Goal: Task Accomplishment & Management: Manage account settings

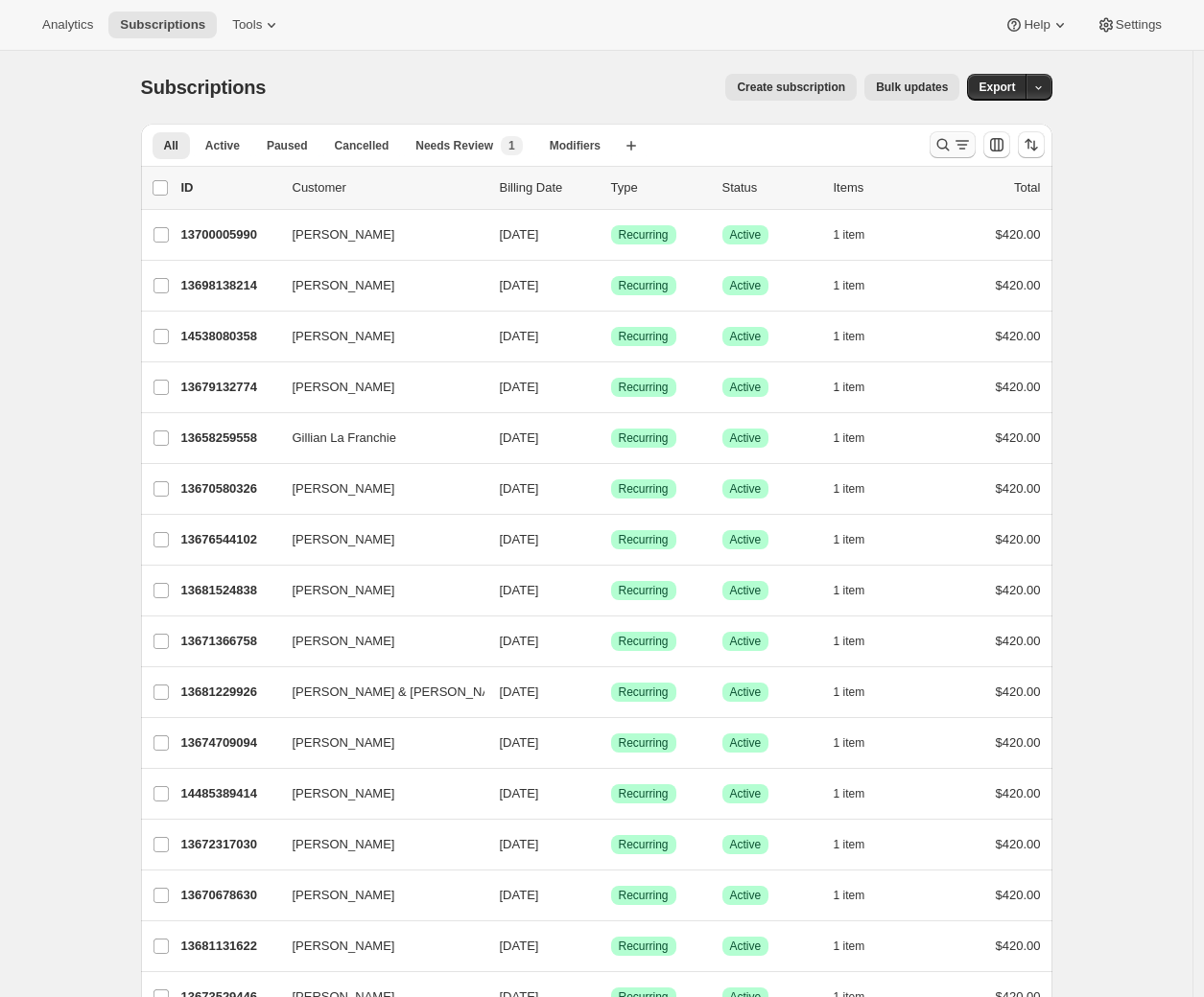
click at [953, 141] on icon "Search and filter results" at bounding box center [943, 145] width 19 height 19
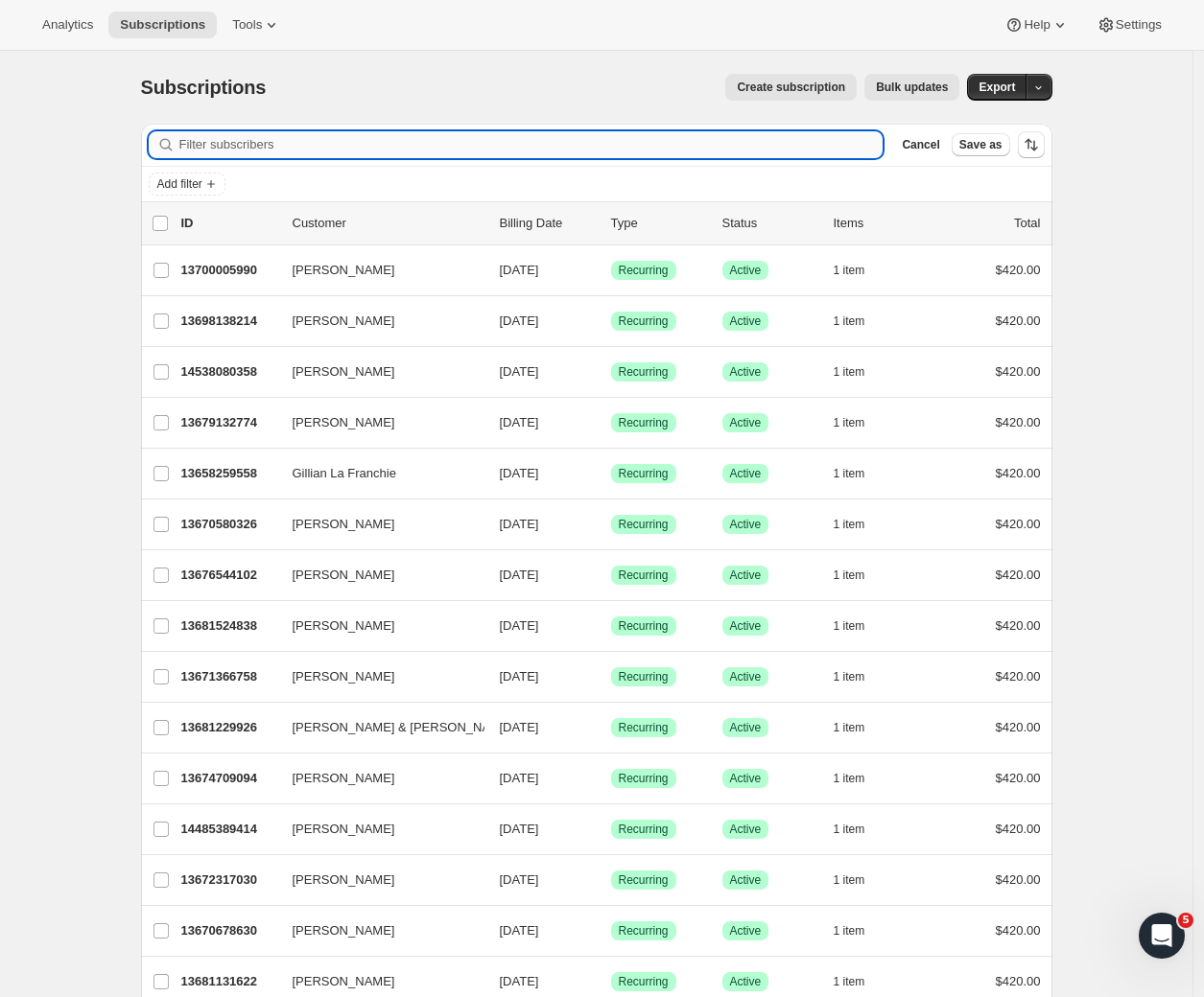
paste input "[PERSON_NAME]"
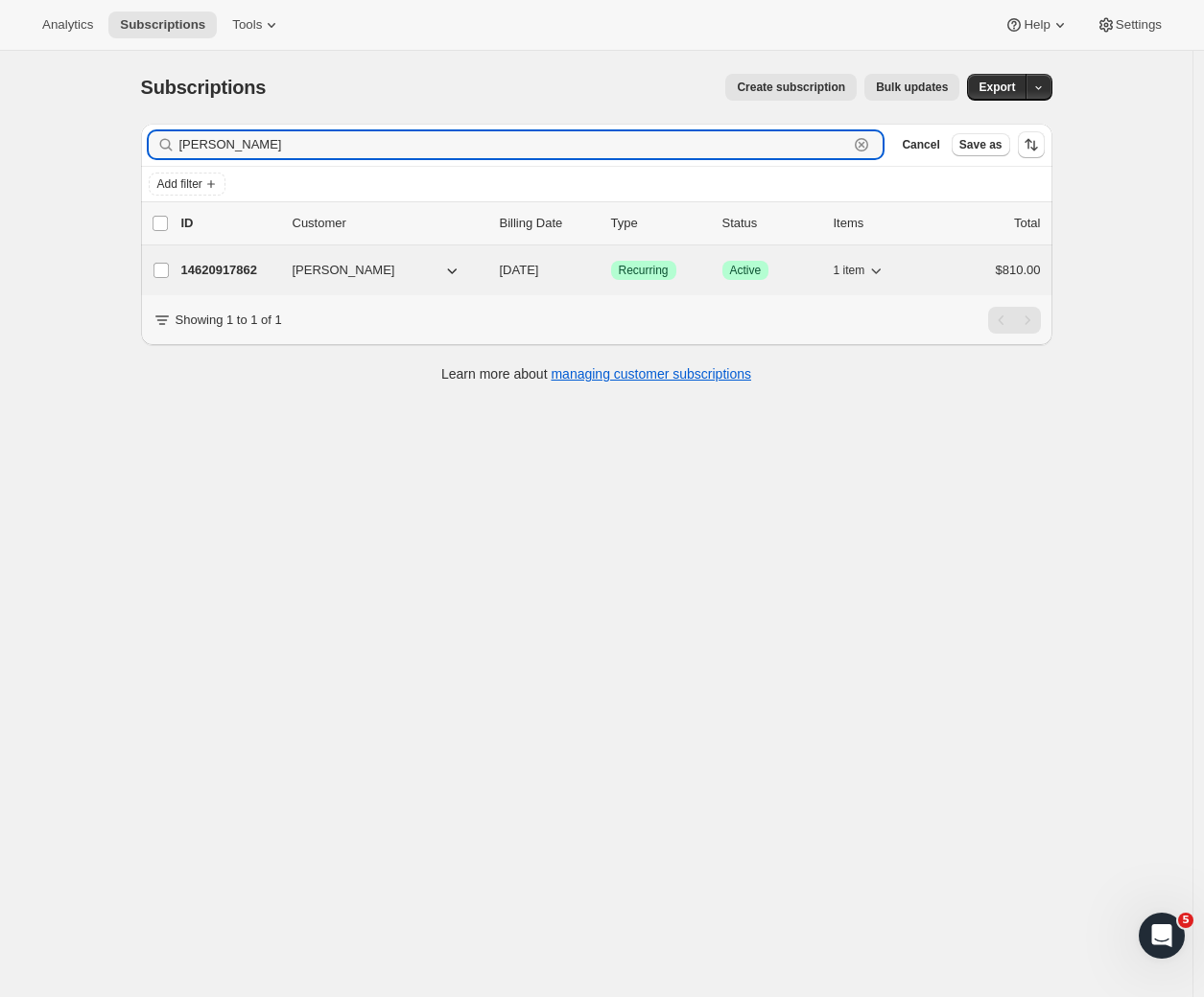
type input "[PERSON_NAME]"
click at [230, 271] on p "14620917862" at bounding box center [229, 271] width 96 height 19
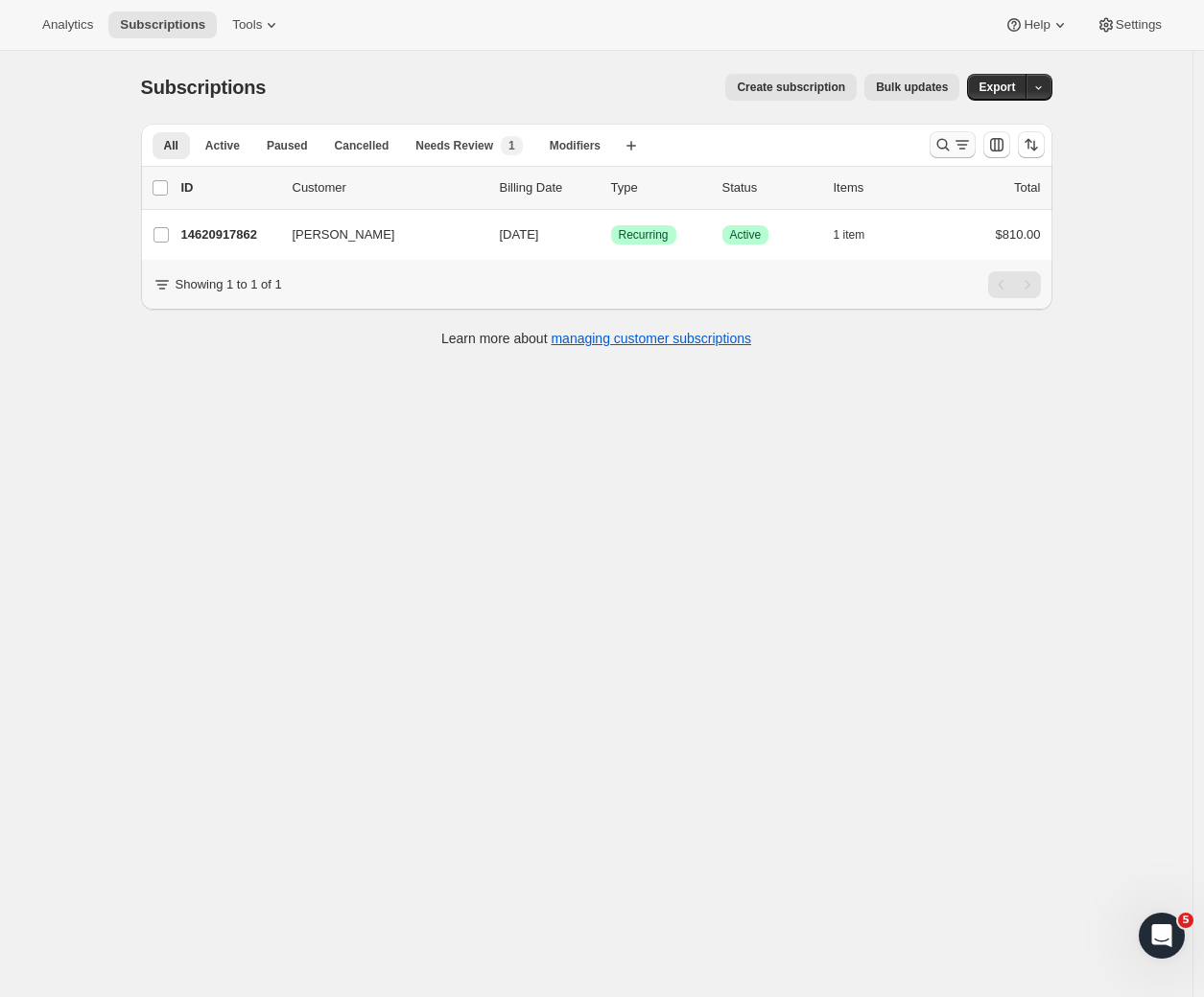
click at [960, 140] on icon "Search and filter results" at bounding box center [962, 145] width 19 height 19
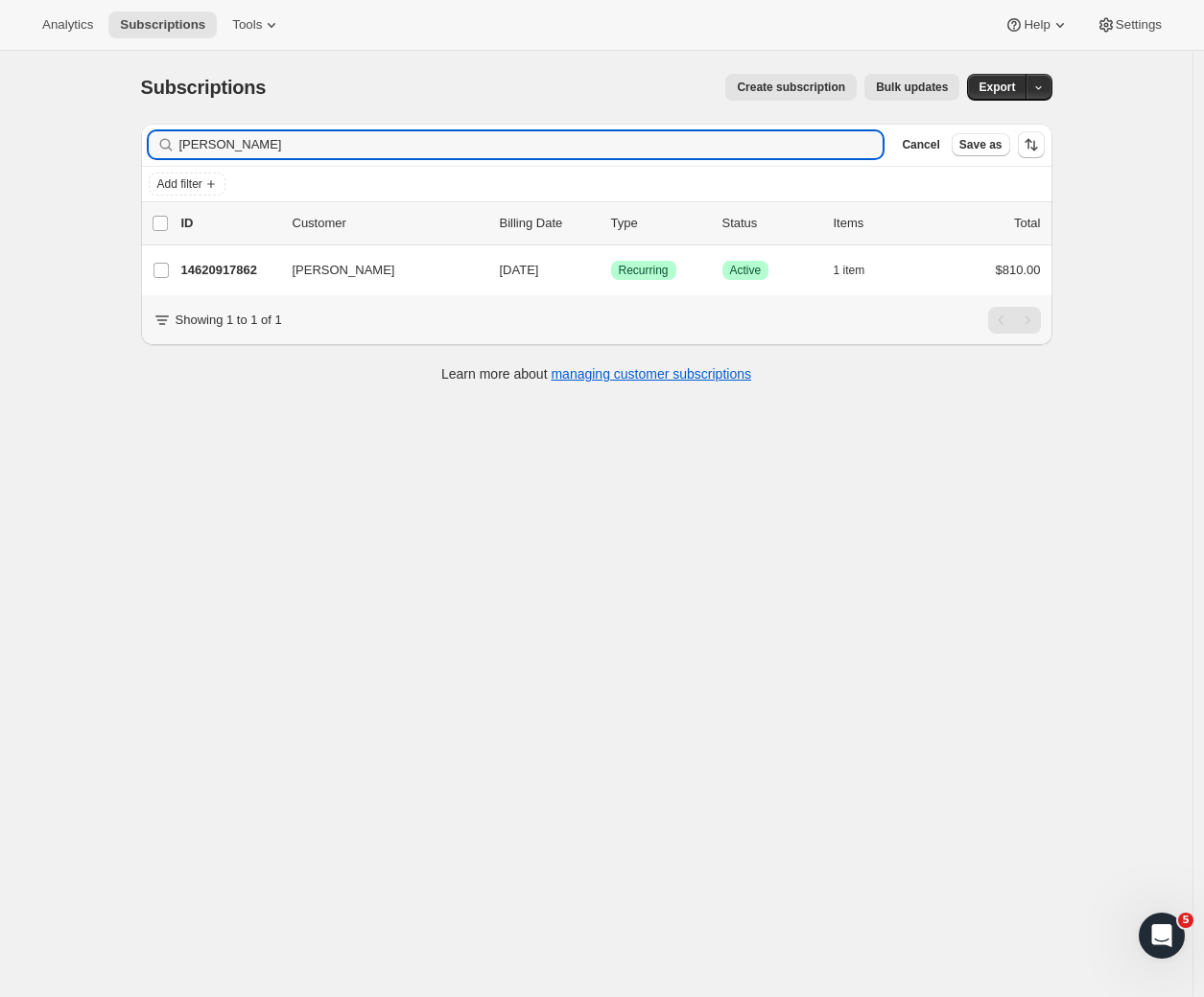
drag, startPoint x: 263, startPoint y: 158, endPoint x: 166, endPoint y: 144, distance: 98.0
click at [164, 144] on div "Filter subscribers [PERSON_NAME] Clear Cancel Save as" at bounding box center [596, 145] width 911 height 43
click at [283, 146] on input "[PERSON_NAME]" at bounding box center [514, 145] width 670 height 27
drag, startPoint x: 172, startPoint y: 134, endPoint x: 129, endPoint y: 132, distance: 43.0
click at [129, 132] on div "Subscriptions. This page is ready Subscriptions Create subscription Bulk update…" at bounding box center [596, 227] width 958 height 352
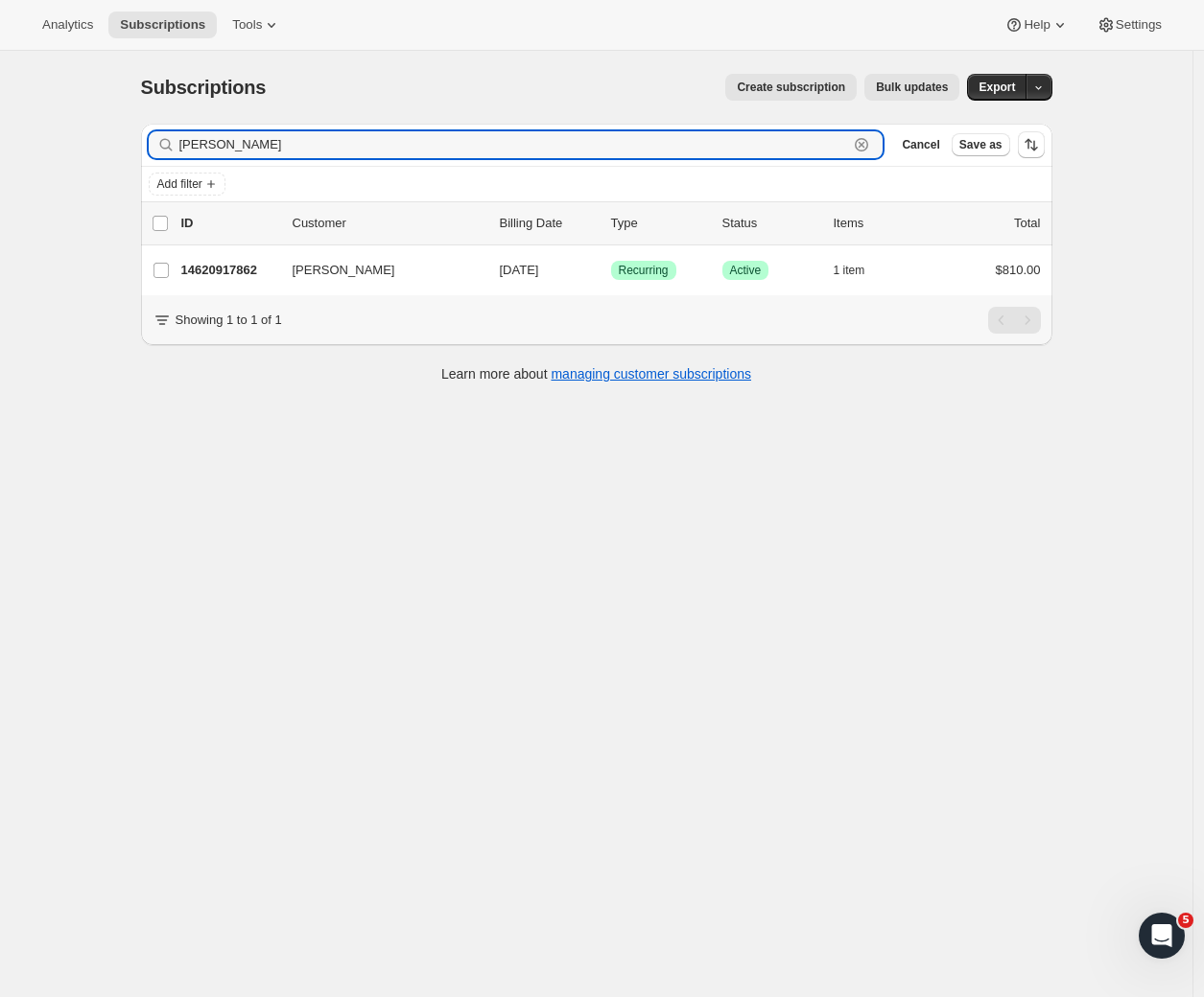
paste input "[EMAIL_ADDRESS][DOMAIN_NAME]"
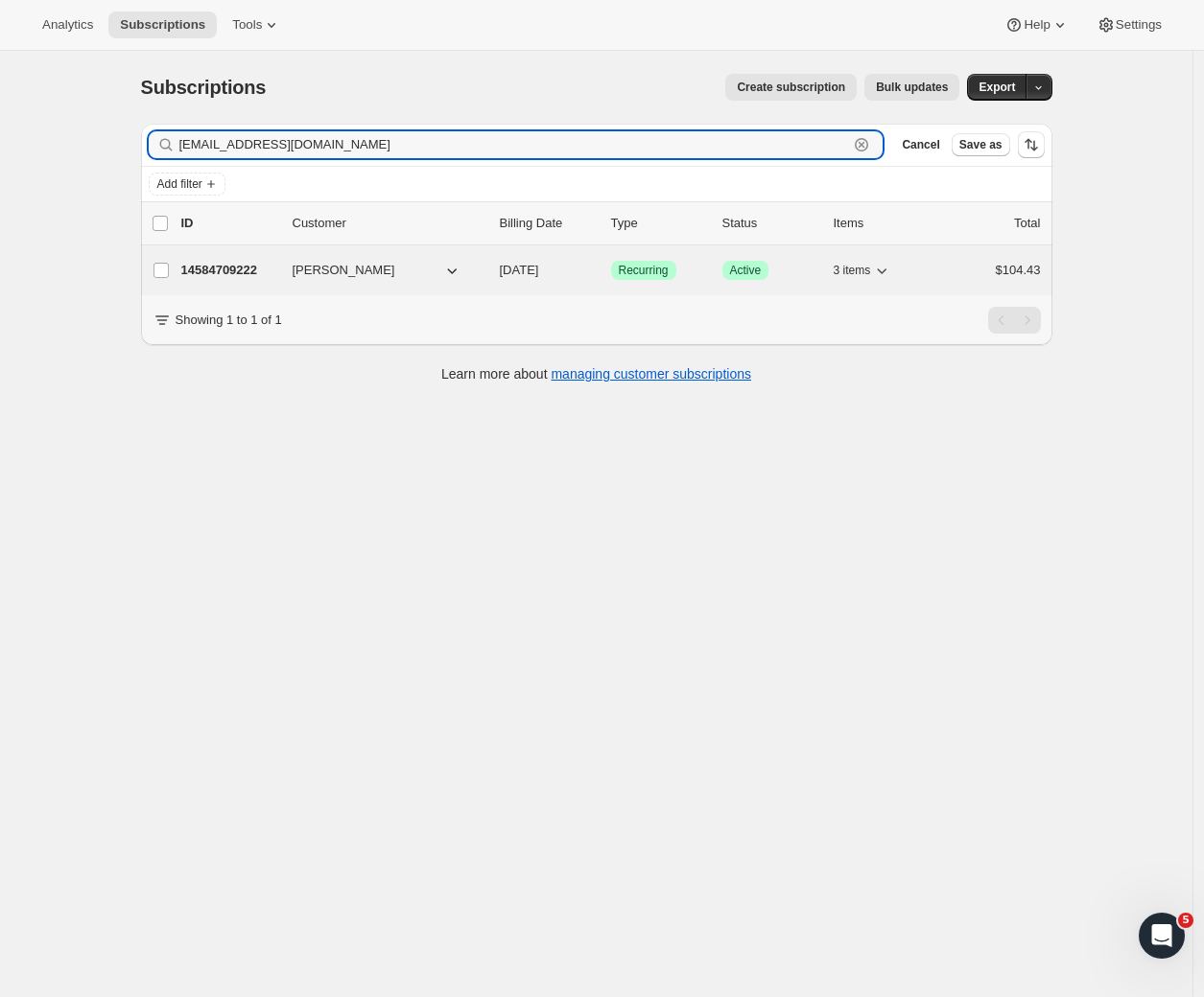
type input "[EMAIL_ADDRESS][DOMAIN_NAME]"
click at [249, 277] on p "14584709222" at bounding box center [229, 271] width 96 height 19
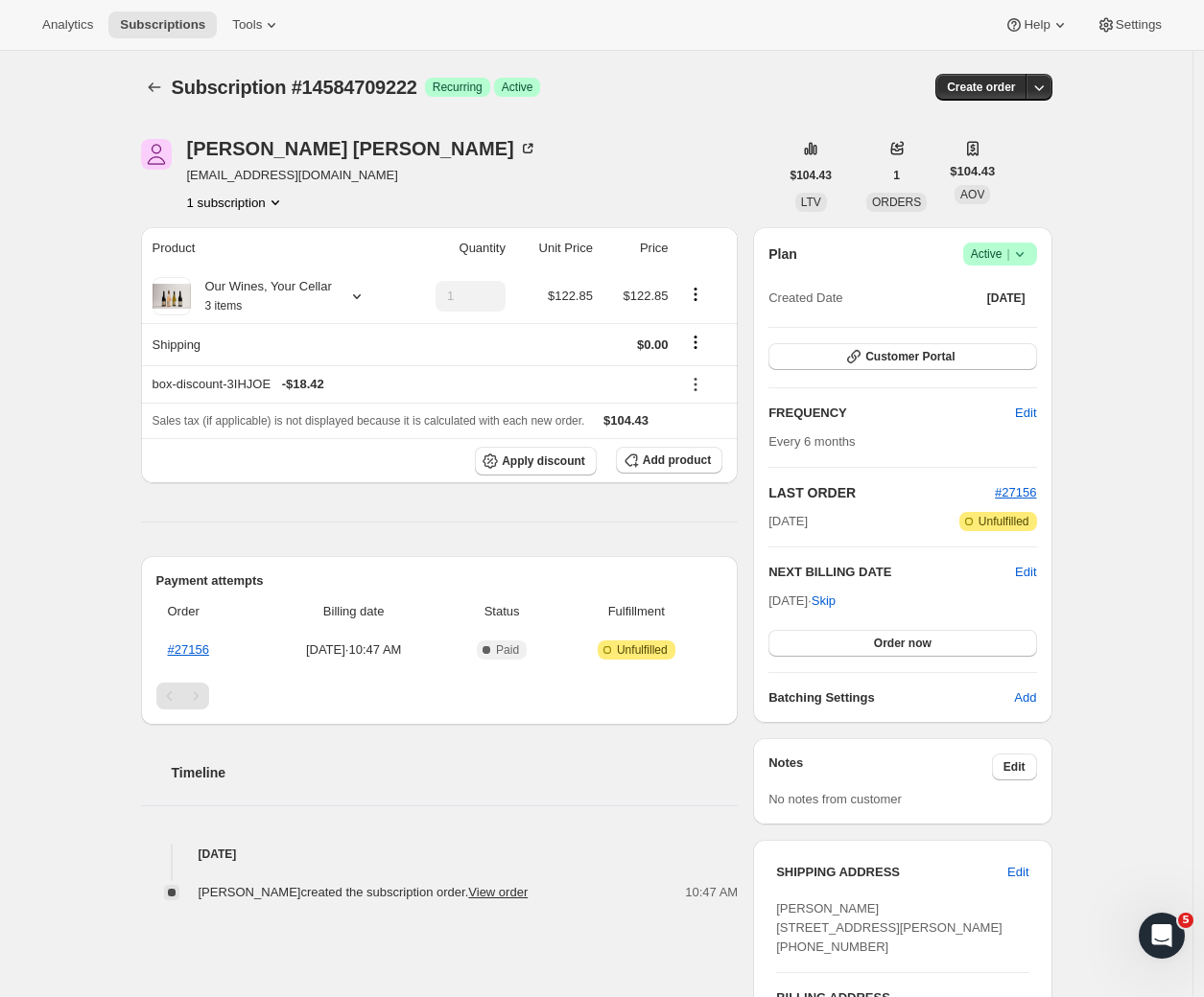
scroll to position [409, 0]
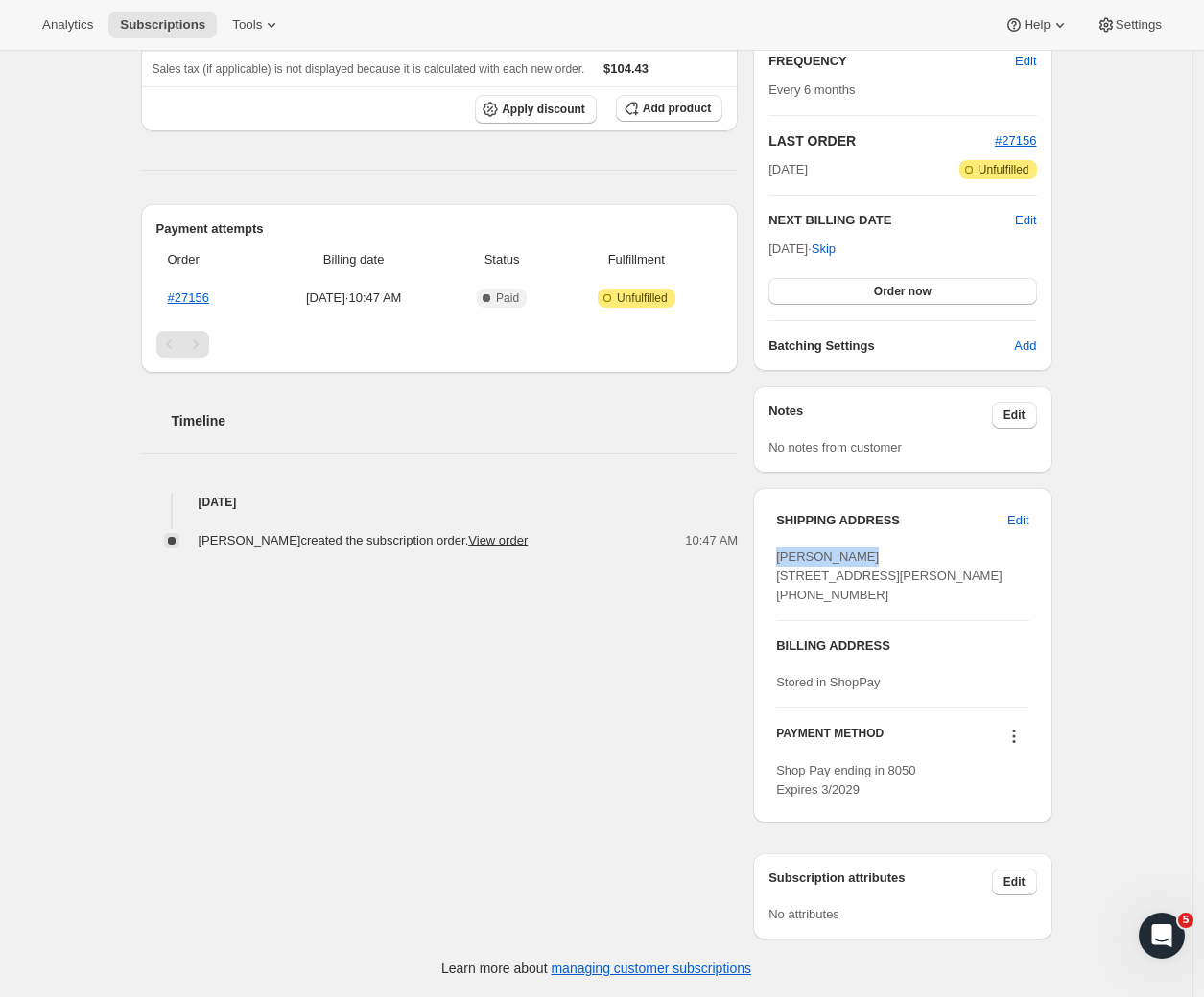
drag, startPoint x: 873, startPoint y: 499, endPoint x: 775, endPoint y: 496, distance: 98.0
click at [775, 496] on div "SHIPPING ADDRESS Edit [PERSON_NAME] [STREET_ADDRESS][PERSON_NAME] [PHONE_NUMBER…" at bounding box center [902, 655] width 299 height 334
copy span "[PERSON_NAME]"
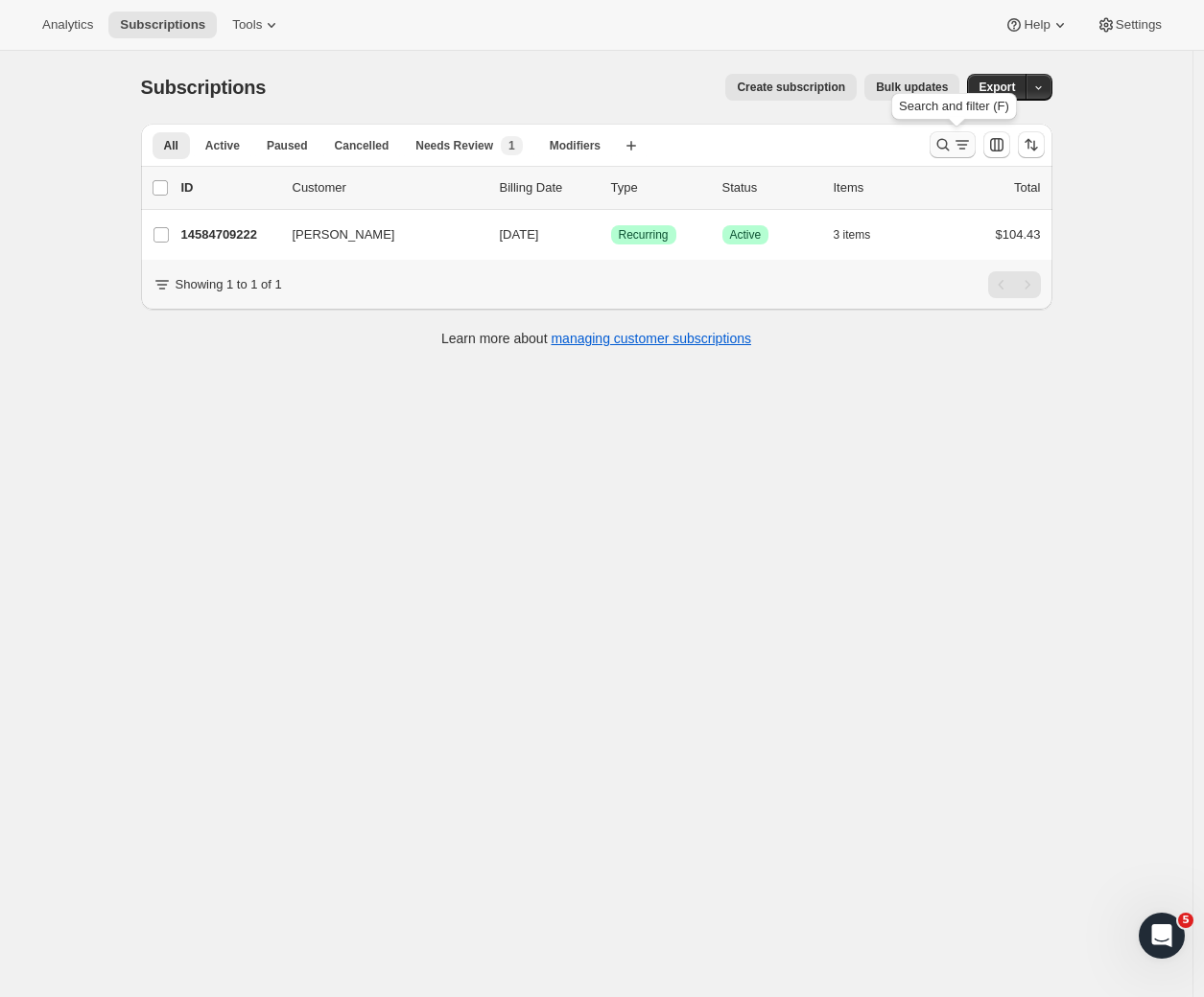
click at [950, 143] on icon "Search and filter results" at bounding box center [943, 145] width 19 height 19
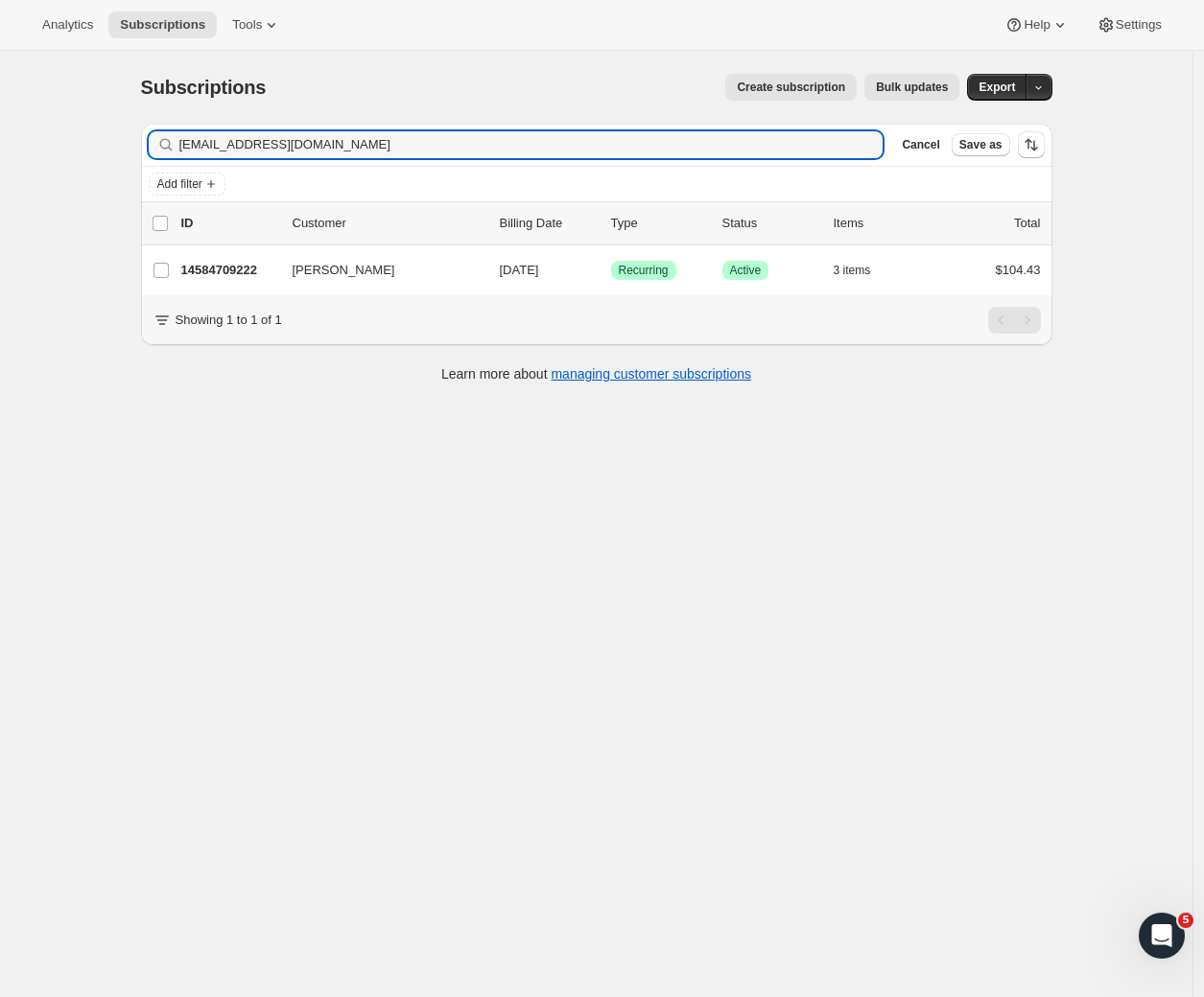
drag, startPoint x: 272, startPoint y: 146, endPoint x: 101, endPoint y: 144, distance: 171.0
click at [101, 144] on div "Subscriptions. This page is ready Subscriptions Create subscription Bulk update…" at bounding box center [596, 550] width 1192 height 997
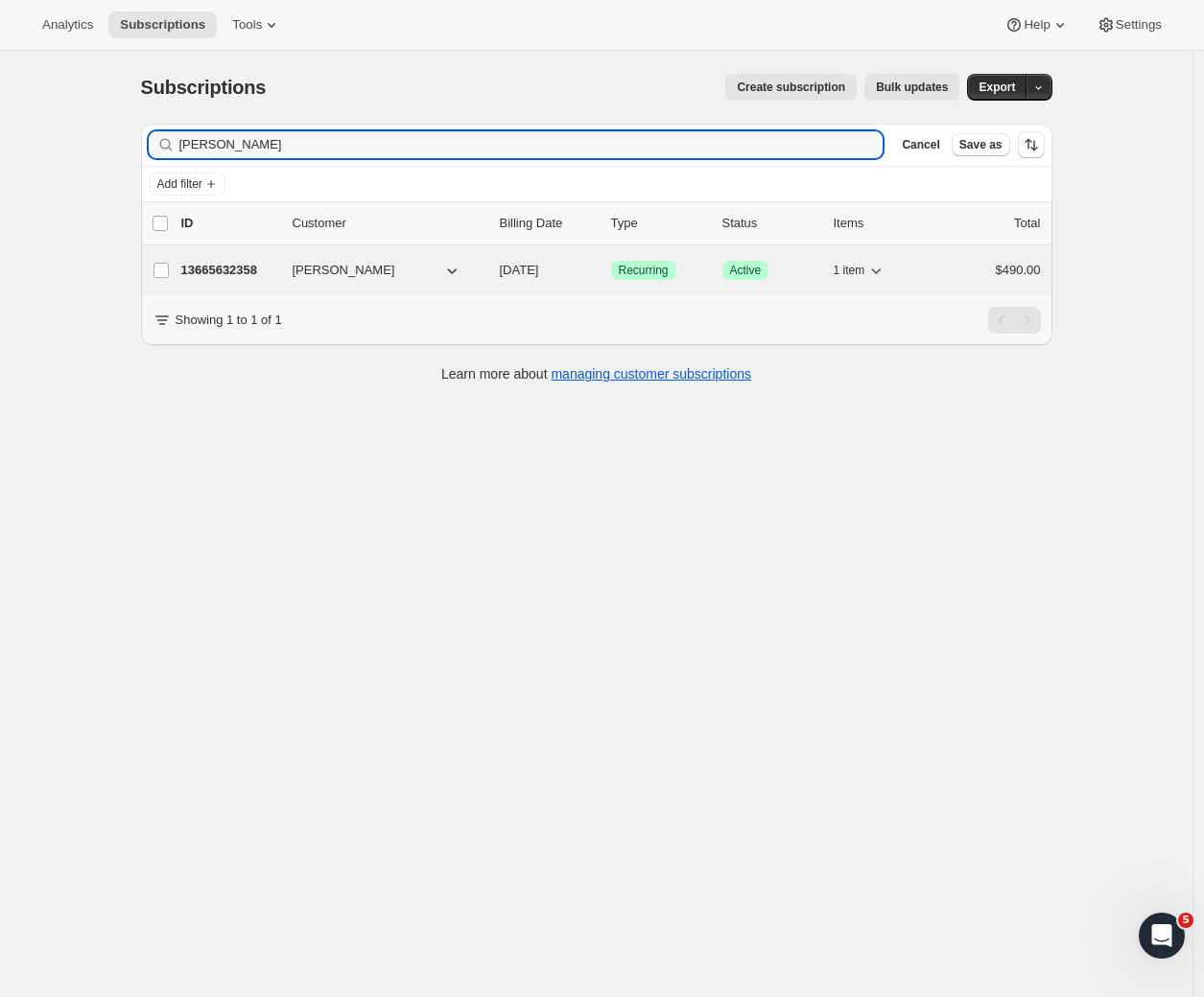
type input "[PERSON_NAME]"
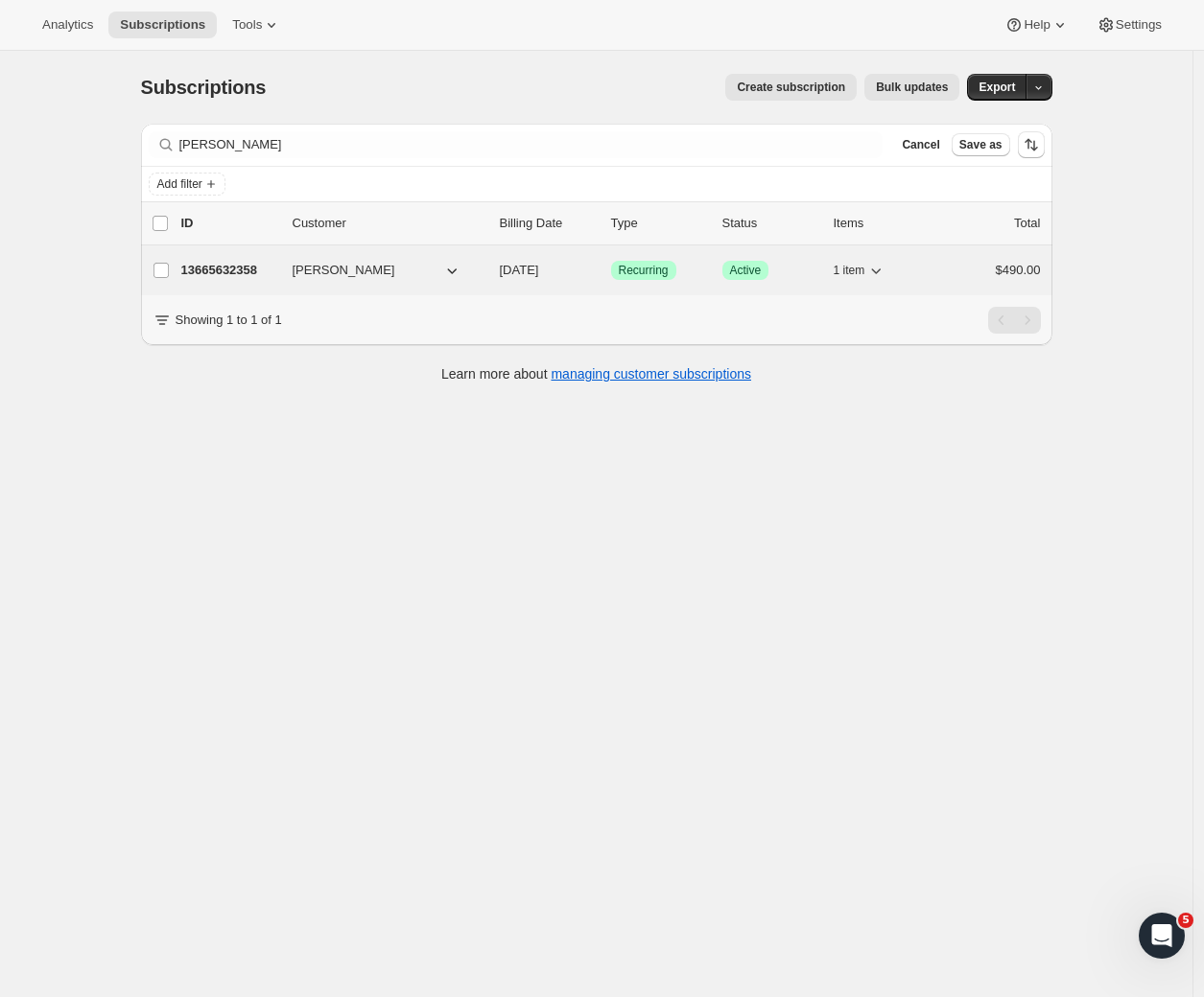
click at [227, 268] on p "13665632358" at bounding box center [229, 271] width 96 height 19
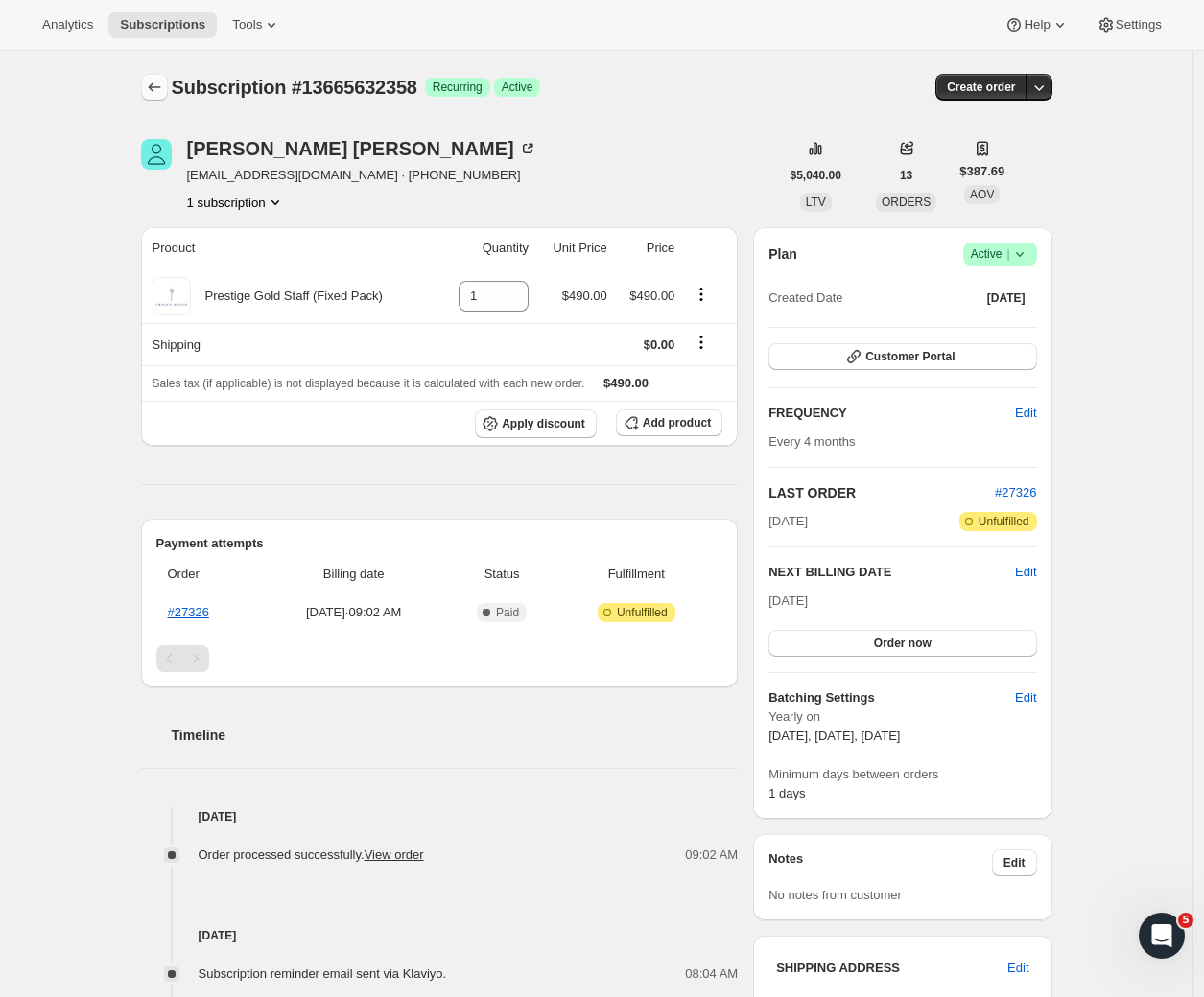
click at [153, 93] on icon "Subscriptions" at bounding box center [155, 87] width 19 height 19
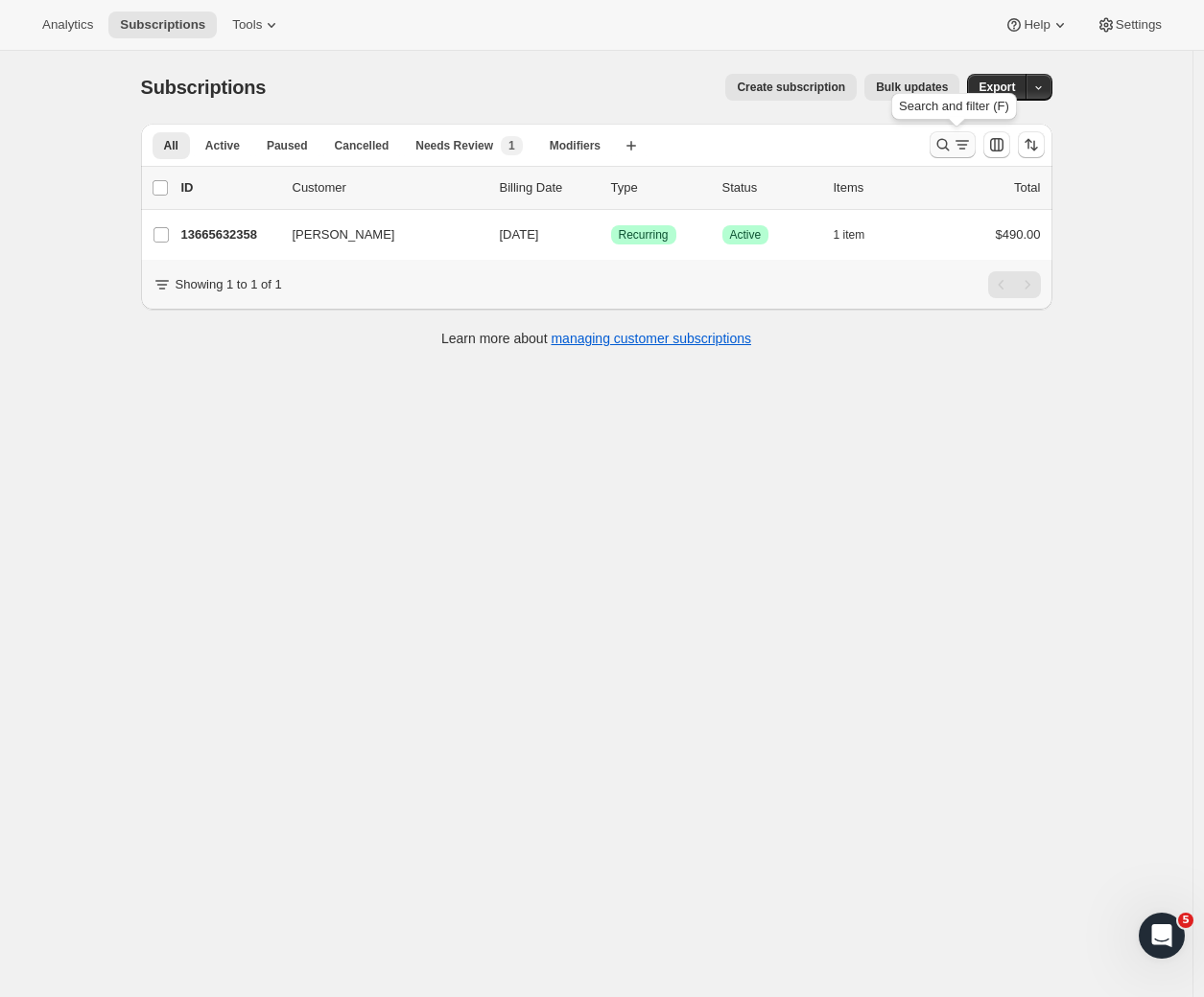
click at [953, 150] on icon "Search and filter results" at bounding box center [943, 145] width 19 height 19
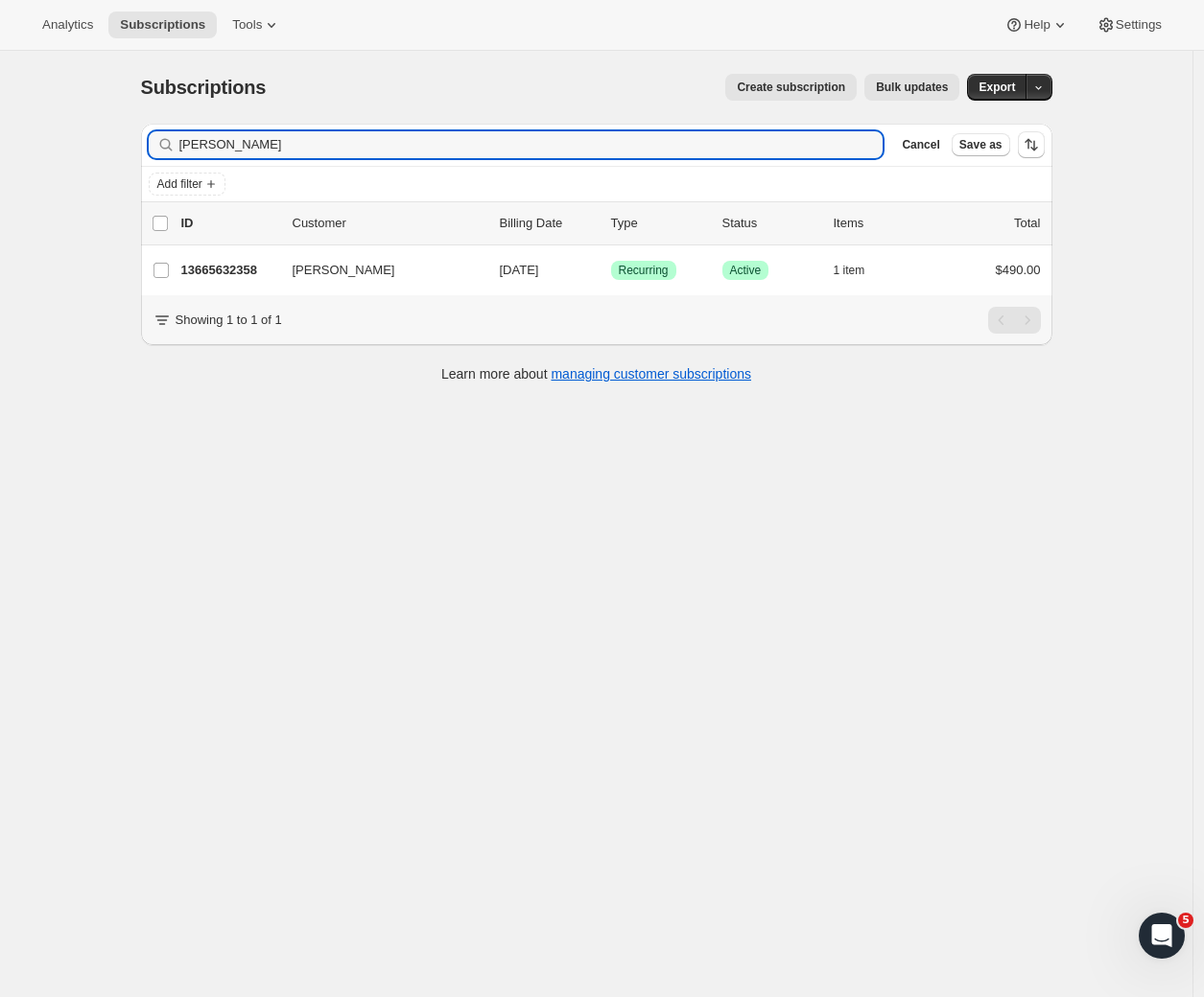
drag, startPoint x: 229, startPoint y: 139, endPoint x: 143, endPoint y: 138, distance: 86.0
click at [143, 138] on div "Filter subscribers [PERSON_NAME] Clear Cancel Save as Add filter 0 selected Upd…" at bounding box center [588, 255] width 927 height 295
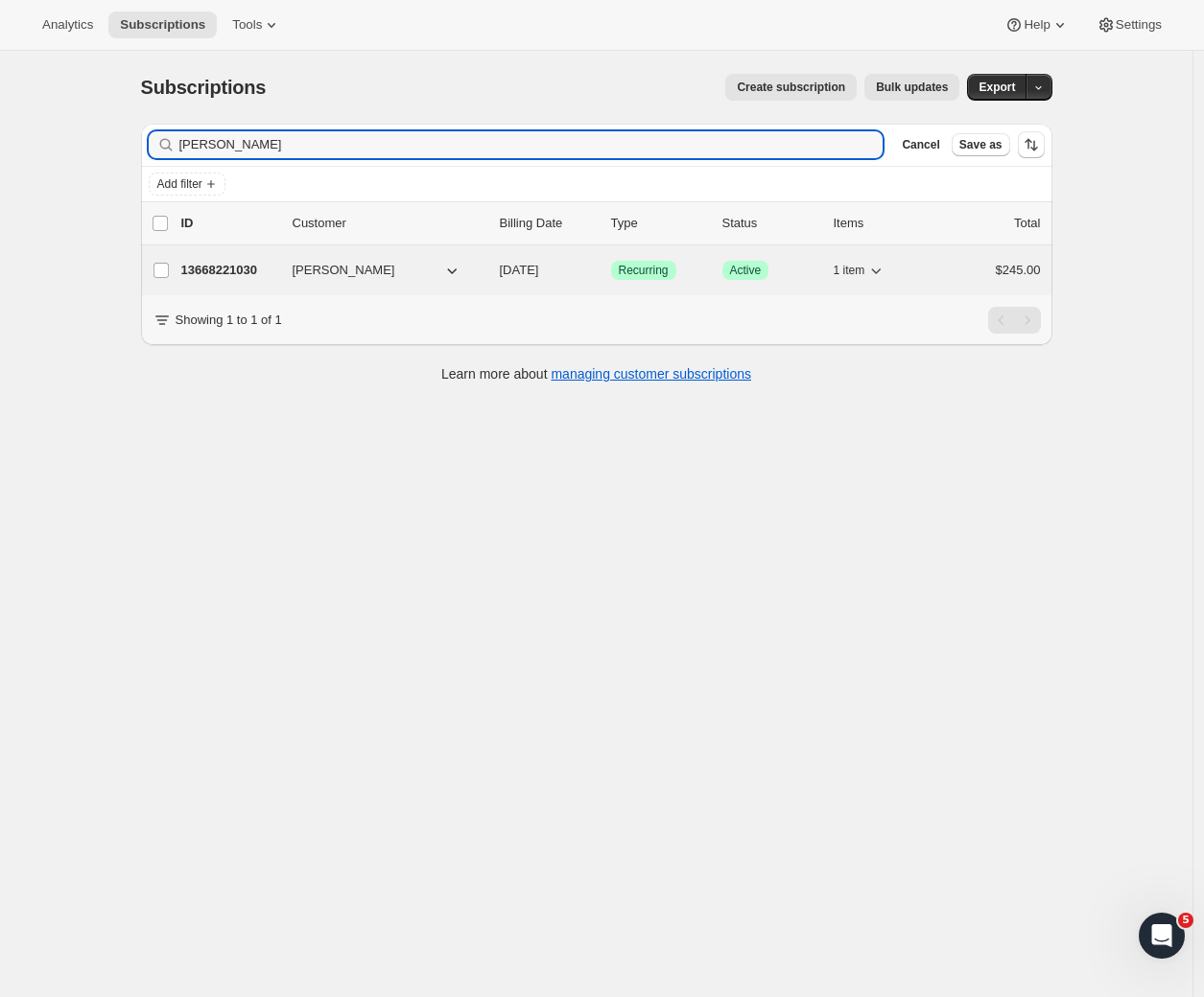
type input "[PERSON_NAME]"
click at [236, 275] on p "13668221030" at bounding box center [229, 271] width 96 height 19
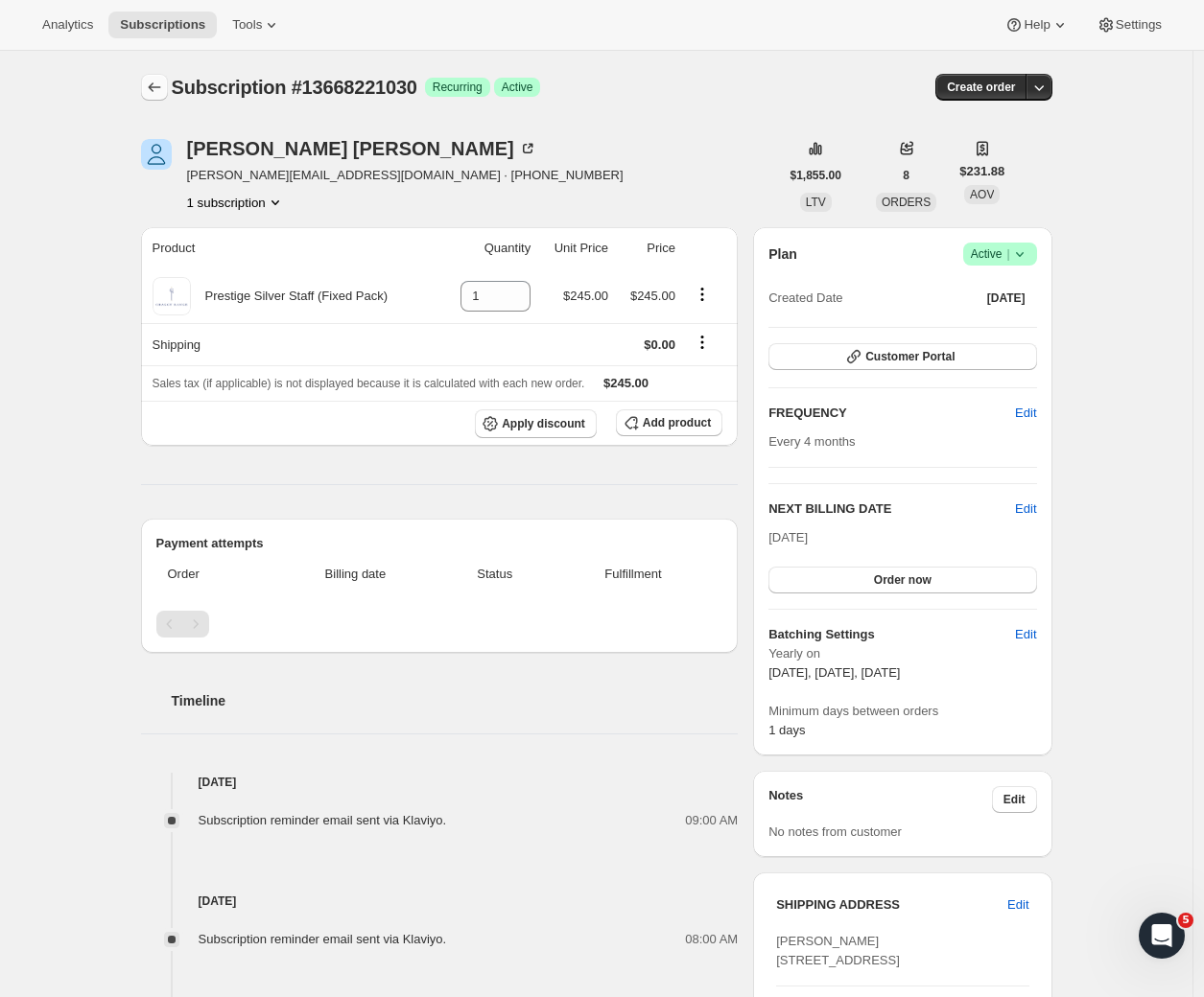
click at [164, 83] on icon "Subscriptions" at bounding box center [155, 87] width 19 height 19
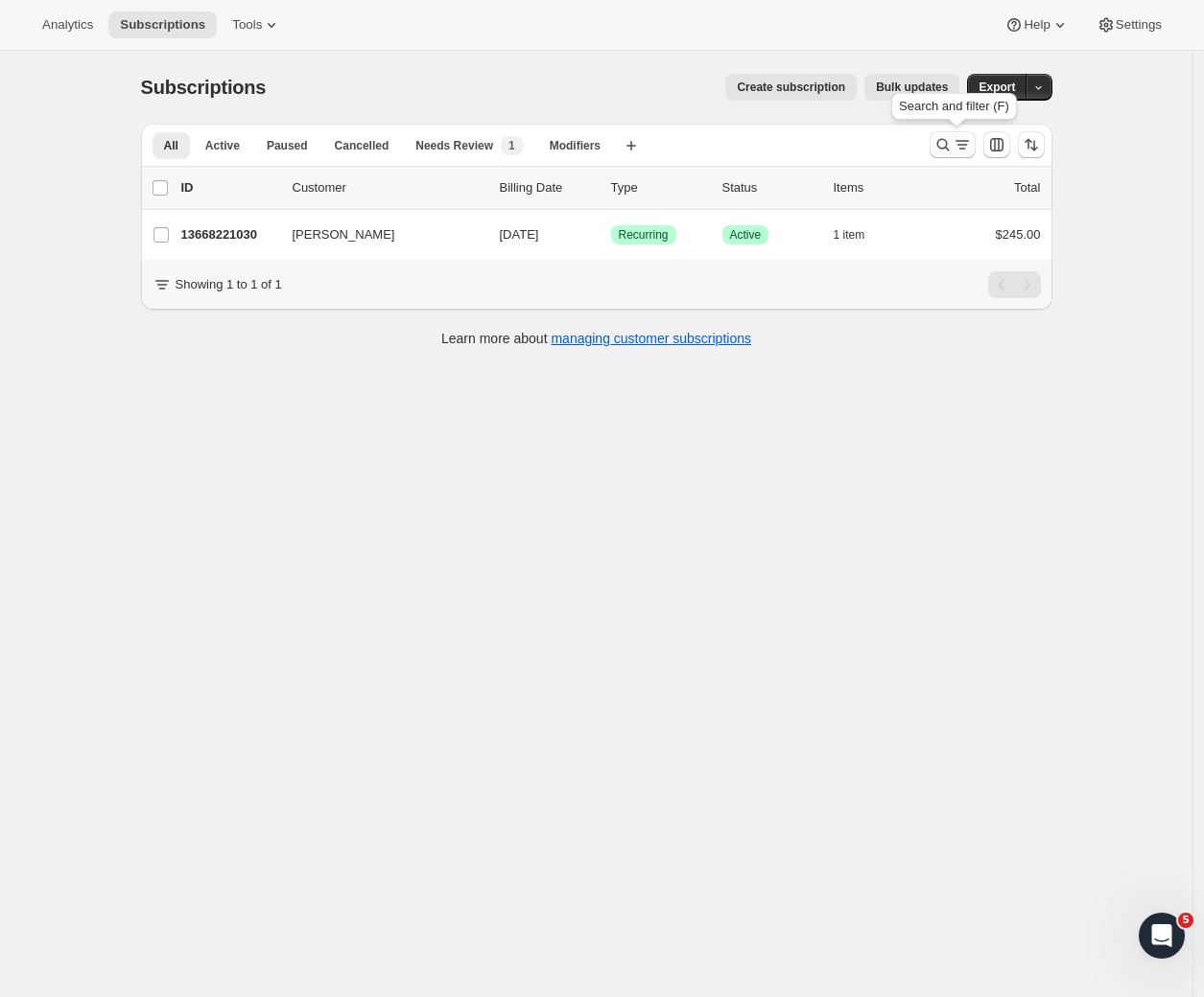
click at [945, 147] on icon "Search and filter results" at bounding box center [943, 145] width 19 height 19
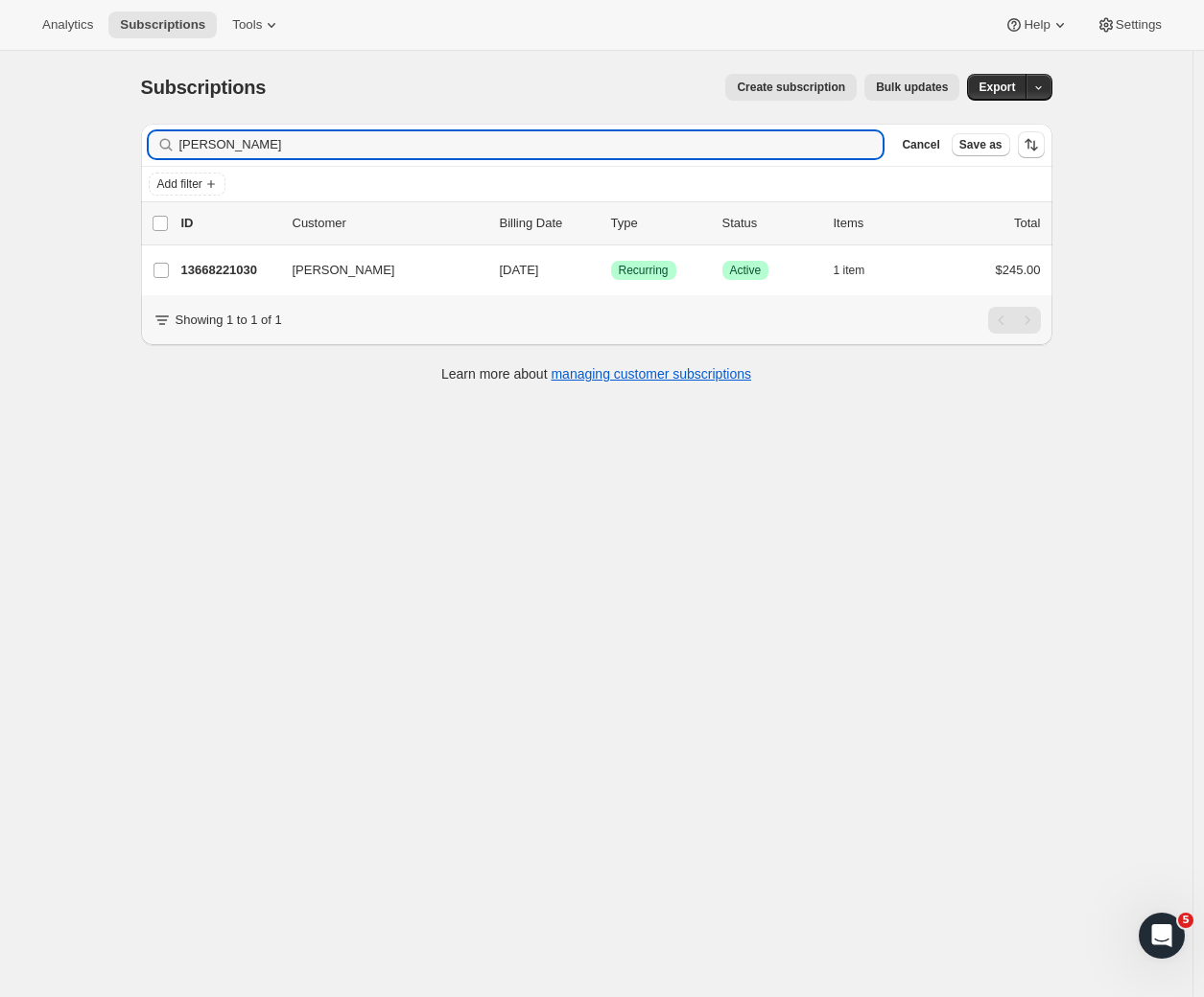
drag, startPoint x: 280, startPoint y: 144, endPoint x: 92, endPoint y: 131, distance: 188.4
click at [93, 131] on div "Subscriptions. This page is ready Subscriptions Create subscription Bulk update…" at bounding box center [596, 550] width 1192 height 997
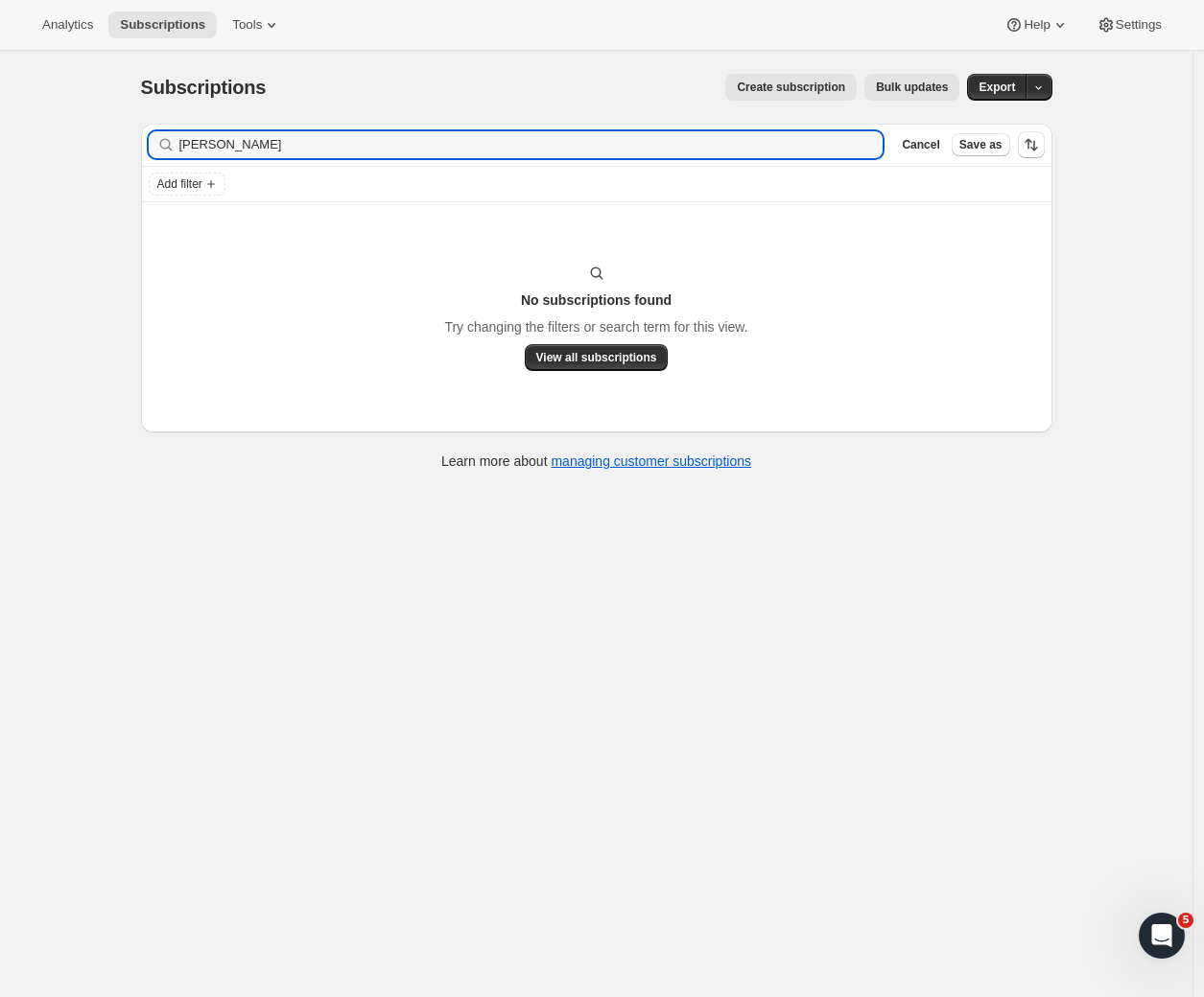
drag, startPoint x: 216, startPoint y: 144, endPoint x: 133, endPoint y: 136, distance: 83.4
click at [135, 136] on div "Filter subscribers [PERSON_NAME] Clear Cancel Save as Add filter No subscriptio…" at bounding box center [588, 299] width 927 height 382
drag, startPoint x: 245, startPoint y: 148, endPoint x: 86, endPoint y: 146, distance: 159.0
click at [87, 146] on div "Subscriptions. This page is ready Subscriptions Create subscription Bulk update…" at bounding box center [596, 550] width 1192 height 997
drag, startPoint x: 228, startPoint y: 151, endPoint x: 72, endPoint y: 158, distance: 156.2
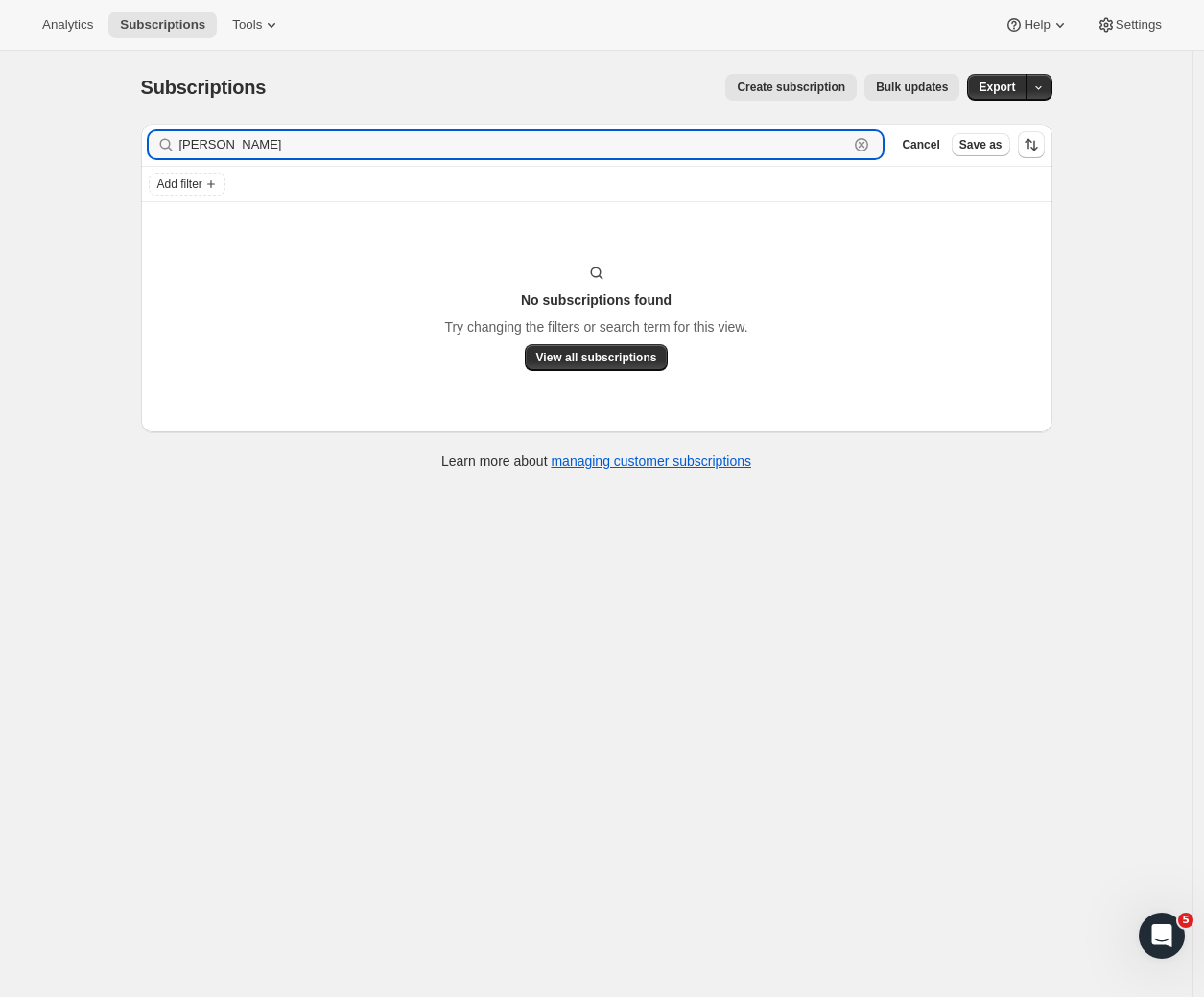
click at [73, 158] on div "Subscriptions. This page is ready Subscriptions Create subscription Bulk update…" at bounding box center [596, 550] width 1192 height 997
paste input "[PERSON_NAME]"
drag, startPoint x: 340, startPoint y: 148, endPoint x: 101, endPoint y: 131, distance: 239.6
click at [101, 131] on div "Subscriptions. This page is ready Subscriptions Create subscription Bulk update…" at bounding box center [596, 550] width 1192 height 997
paste input "text"
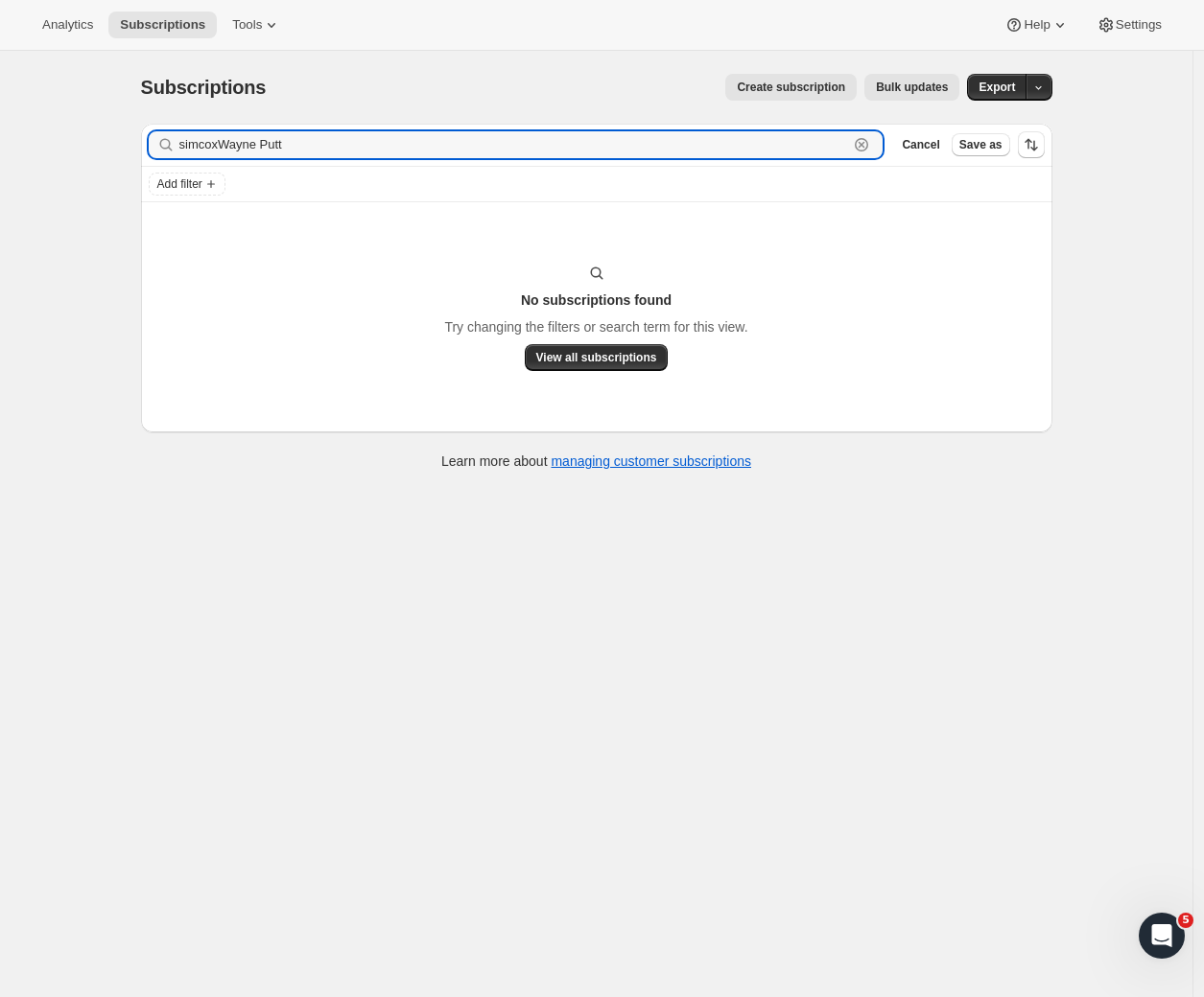
type input "[PERSON_NAME]"
